Goal: Information Seeking & Learning: Find contact information

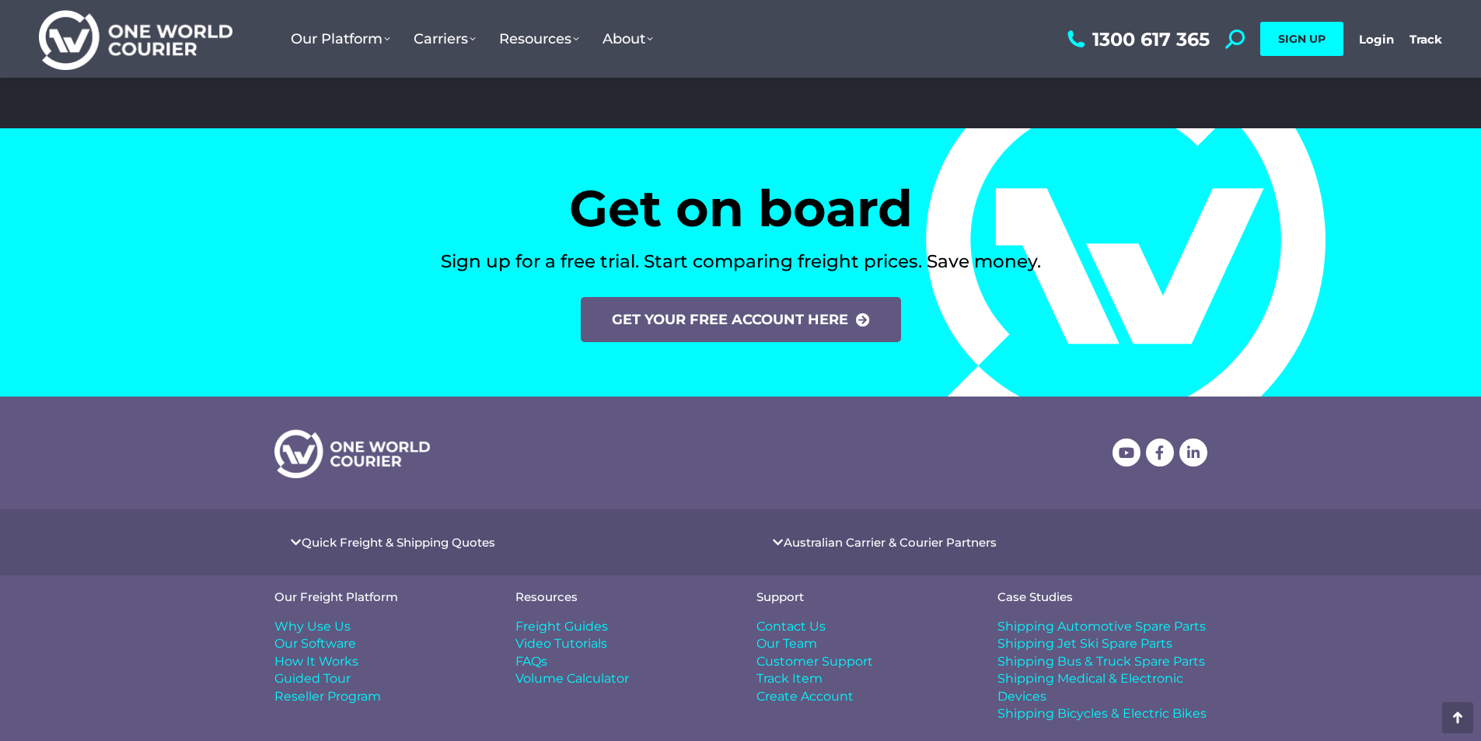
scroll to position [6413, 0]
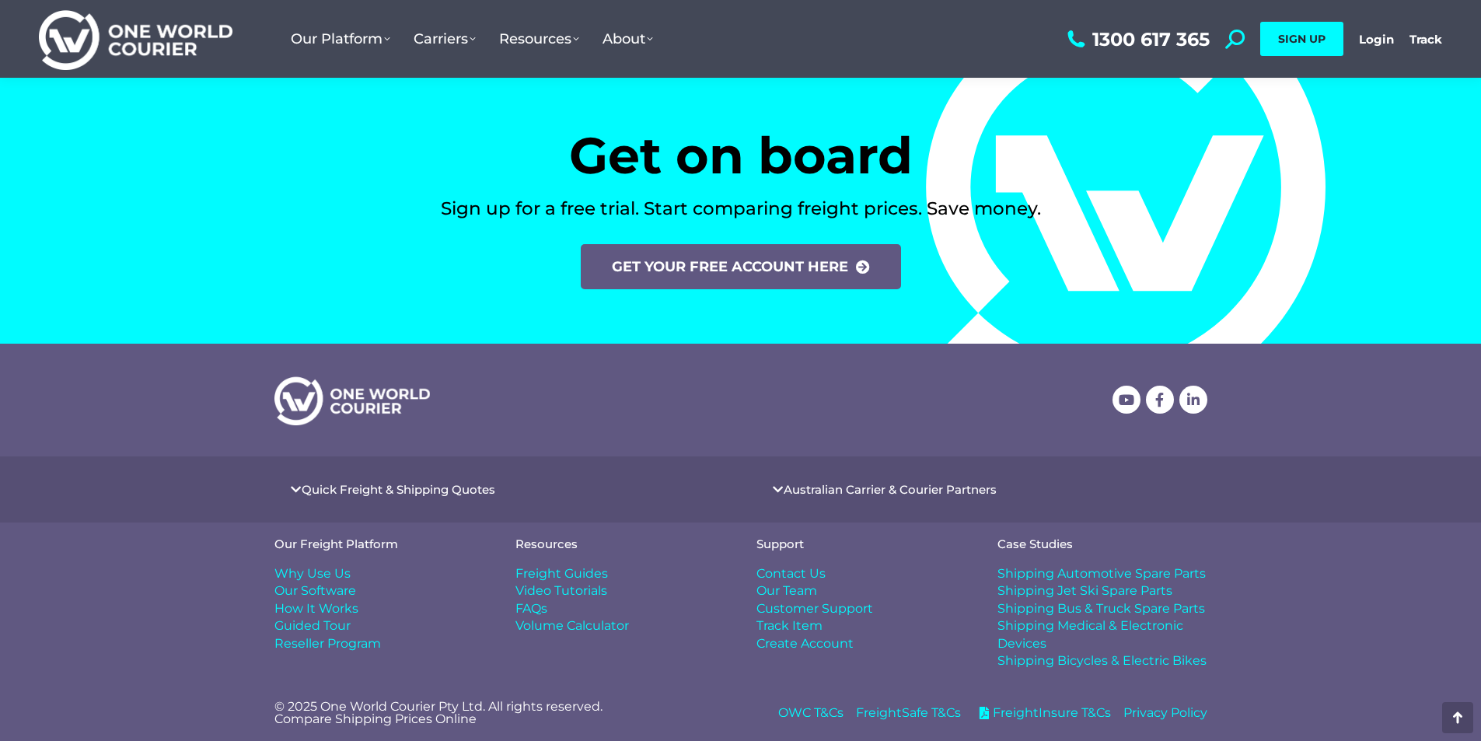
click at [811, 572] on span "Contact Us" at bounding box center [790, 573] width 69 height 17
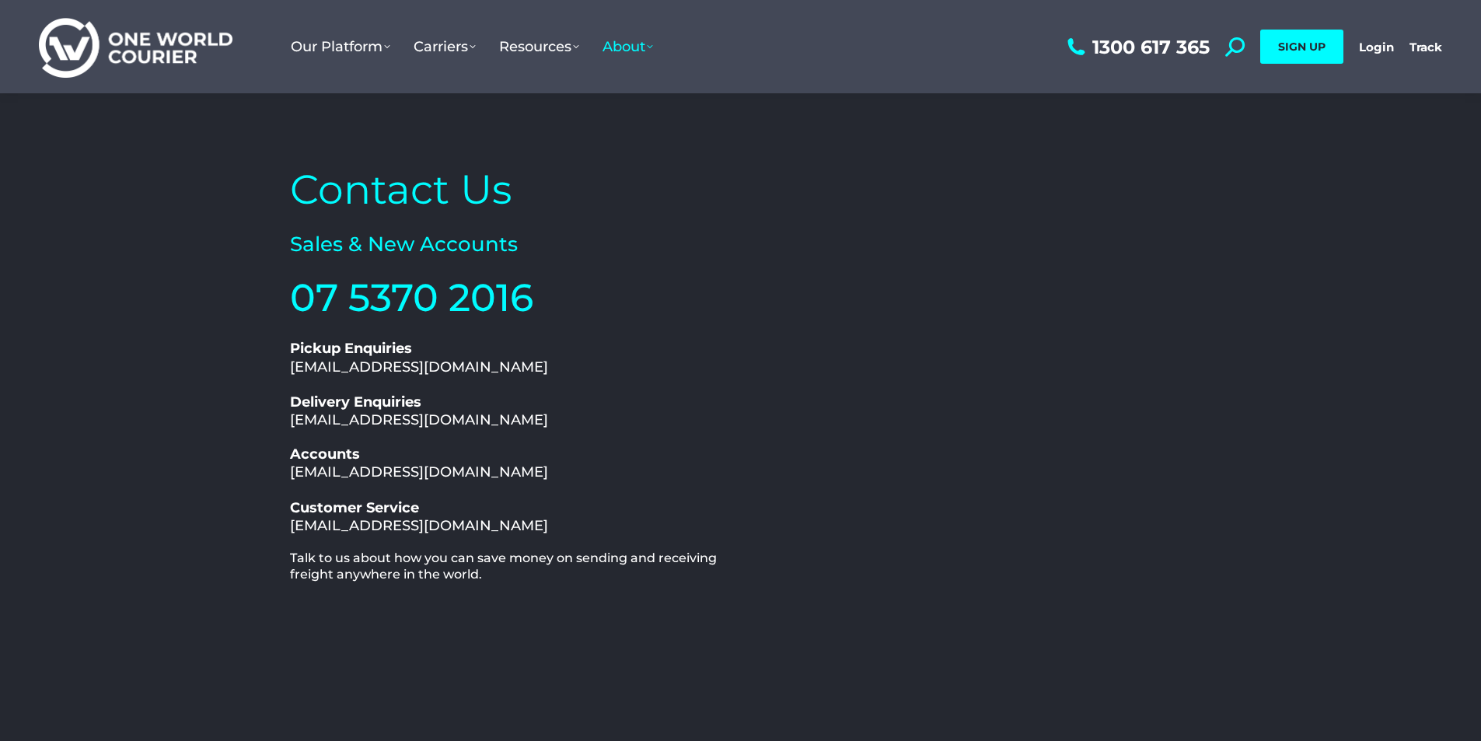
drag, startPoint x: 544, startPoint y: 421, endPoint x: 291, endPoint y: 422, distance: 252.6
click at [291, 422] on h2 "Delivery Enquiries [EMAIL_ADDRESS][DOMAIN_NAME]" at bounding box center [511, 411] width 443 height 37
copy link "delivery@oneworldcourier.com.au"
drag, startPoint x: 560, startPoint y: 524, endPoint x: 289, endPoint y: 525, distance: 270.5
click at [290, 525] on h2 "Customer Service support@oneworldcourier.com.au" at bounding box center [511, 517] width 443 height 37
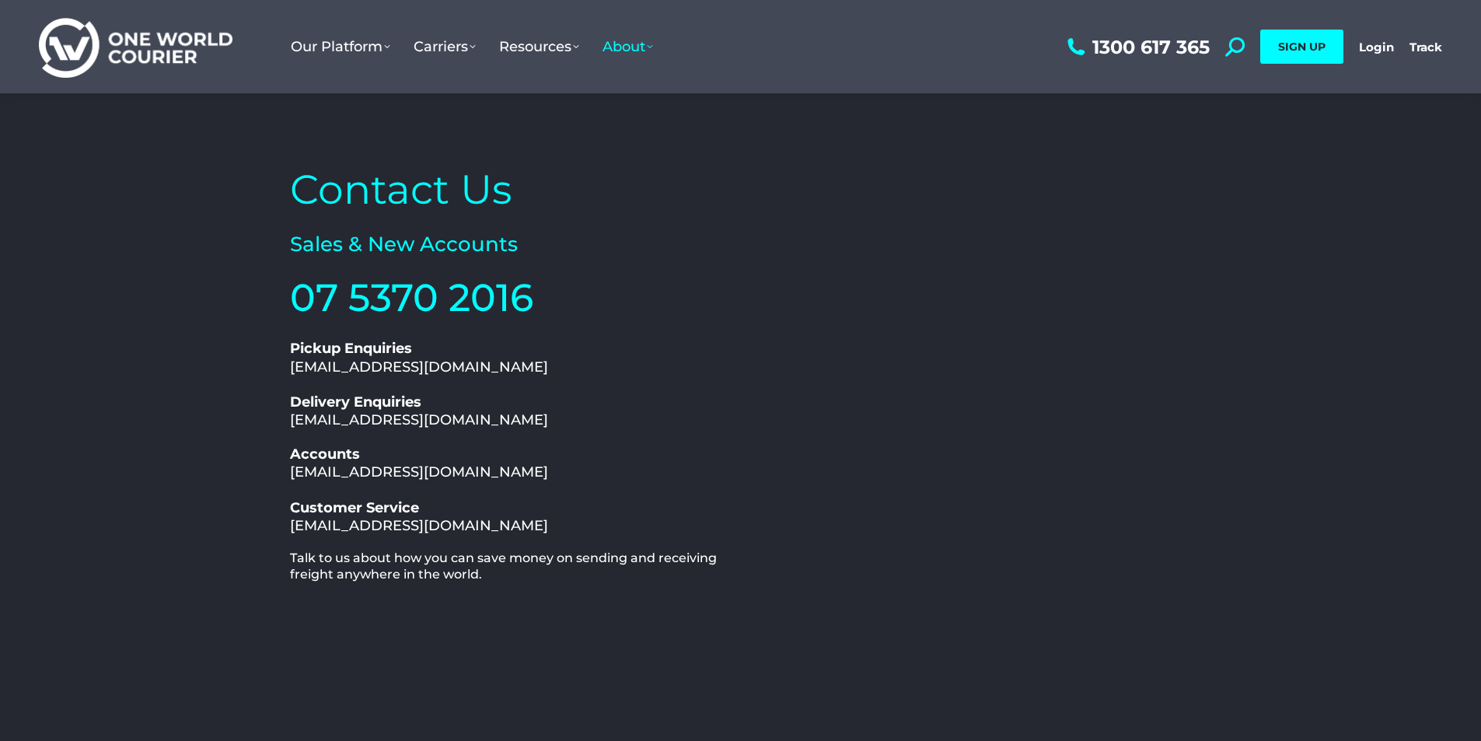
copy link "support@oneworldcourier.com.au"
